Goal: Task Accomplishment & Management: Use online tool/utility

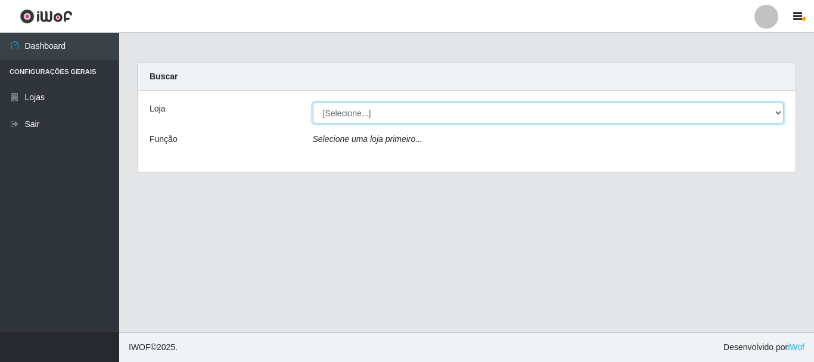
click at [451, 111] on select "[Selecione...] Nordestão - Alecrim" at bounding box center [548, 112] width 471 height 21
select select "453"
click at [313, 102] on select "[Selecione...] Nordestão - Alecrim" at bounding box center [548, 112] width 471 height 21
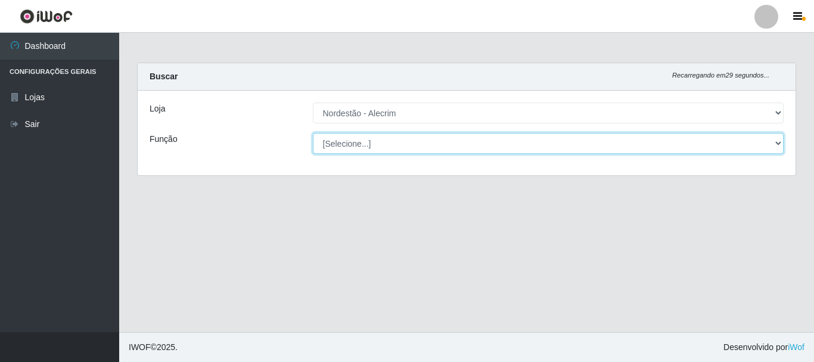
click at [453, 147] on select "[Selecione...] Balconista + Balconista de Padaria Balconista de Padaria ++ Emba…" at bounding box center [548, 143] width 471 height 21
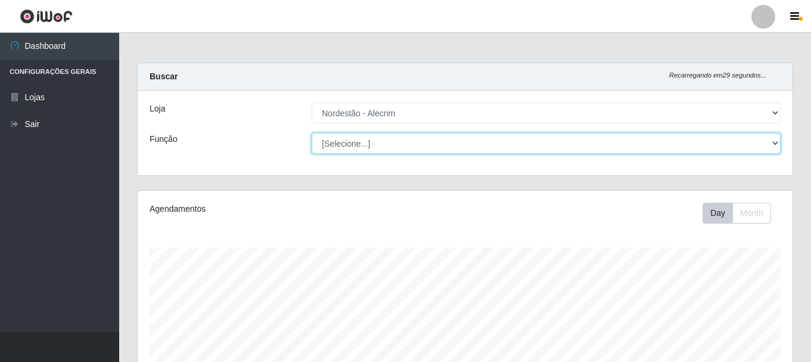
scroll to position [247, 655]
select select "1"
click at [312, 133] on select "[Selecione...] Balconista + Balconista de Padaria Balconista de Padaria ++ Emba…" at bounding box center [546, 143] width 469 height 21
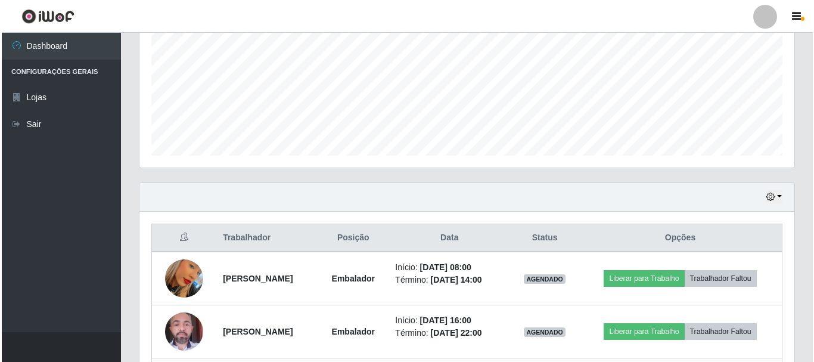
scroll to position [272, 0]
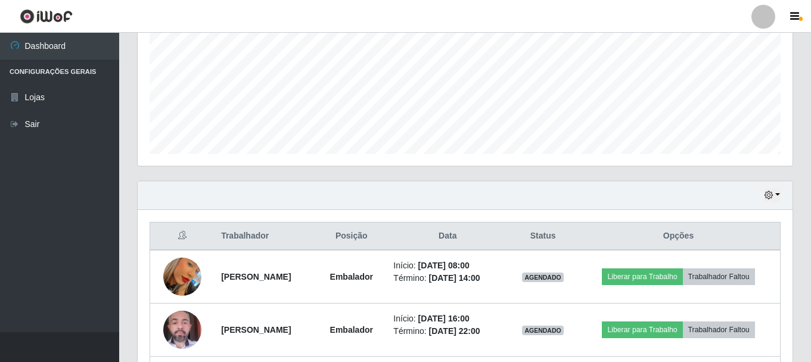
drag, startPoint x: 809, startPoint y: 268, endPoint x: 812, endPoint y: 288, distance: 20.0
click at [811, 288] on html "Perfil Alterar Senha Sair Dashboard Configurações Gerais Lojas Sair Carregando.…" at bounding box center [405, 97] width 811 height 738
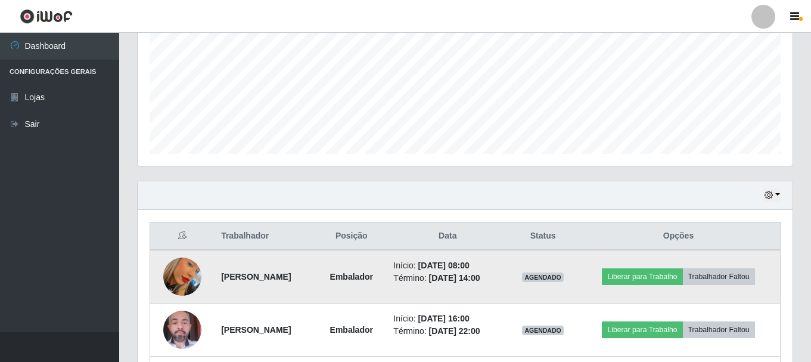
click at [175, 273] on img at bounding box center [182, 277] width 38 height 68
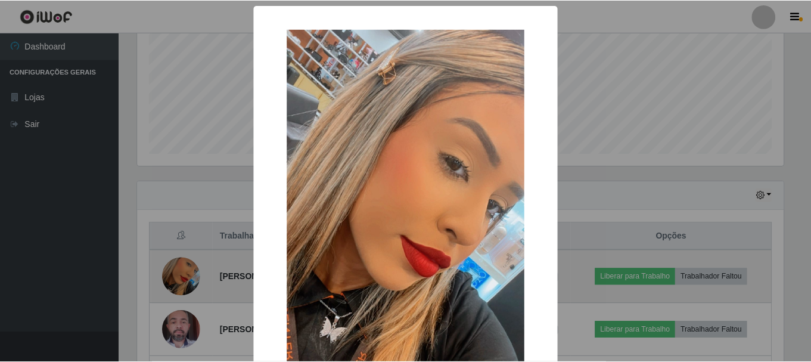
scroll to position [247, 649]
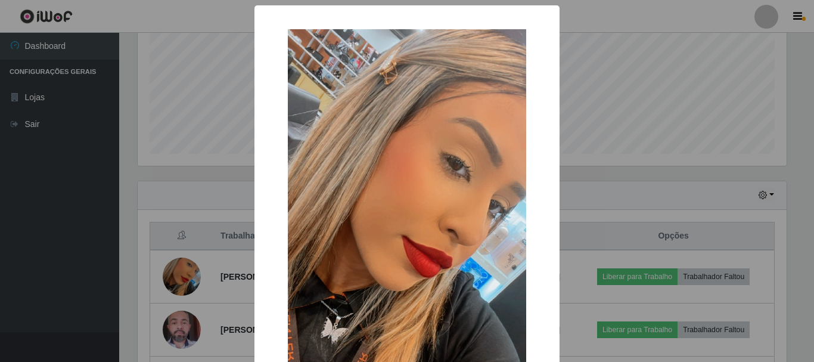
click at [616, 187] on div "× OK Cancel" at bounding box center [407, 181] width 814 height 362
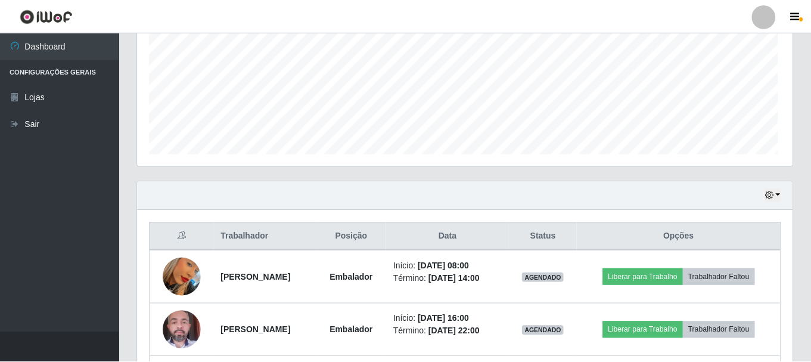
scroll to position [247, 655]
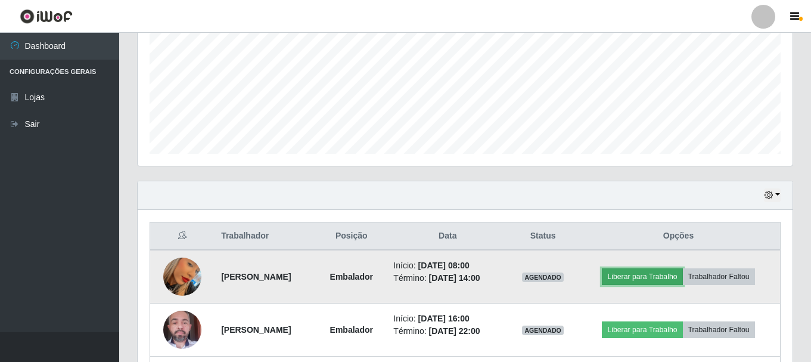
click at [669, 284] on button "Liberar para Trabalho" at bounding box center [642, 276] width 80 height 17
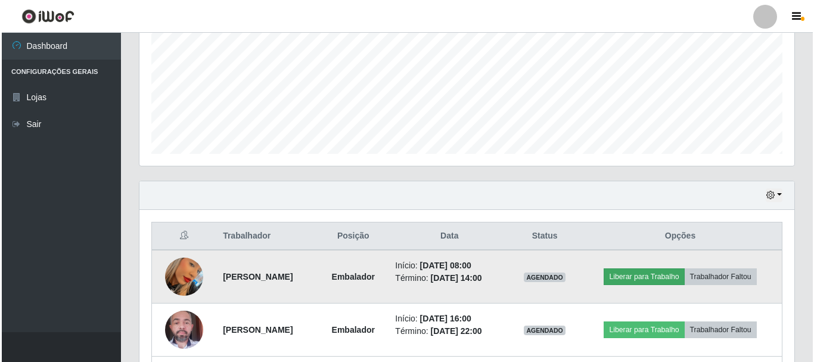
scroll to position [247, 649]
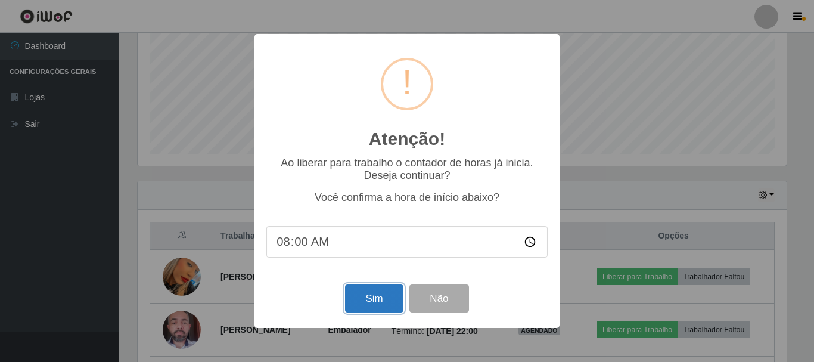
click at [356, 307] on button "Sim" at bounding box center [374, 298] width 58 height 28
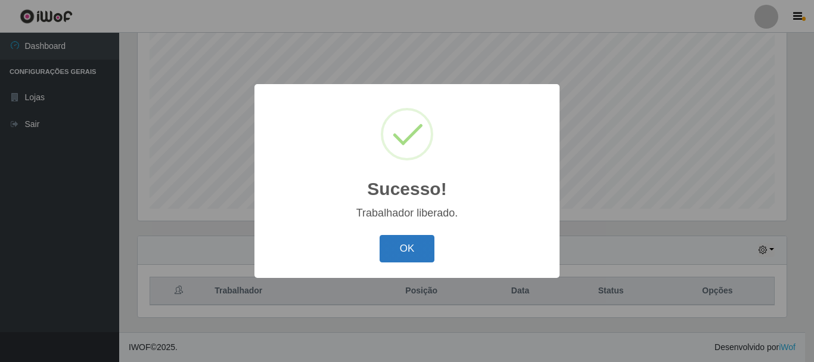
click at [419, 244] on button "OK" at bounding box center [407, 249] width 55 height 28
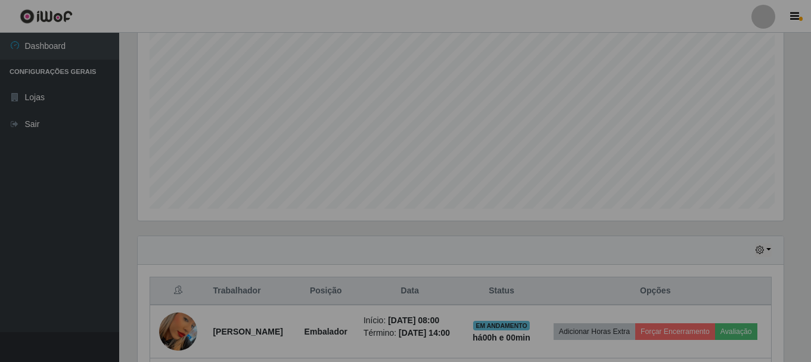
scroll to position [247, 655]
